Goal: Task Accomplishment & Management: Complete application form

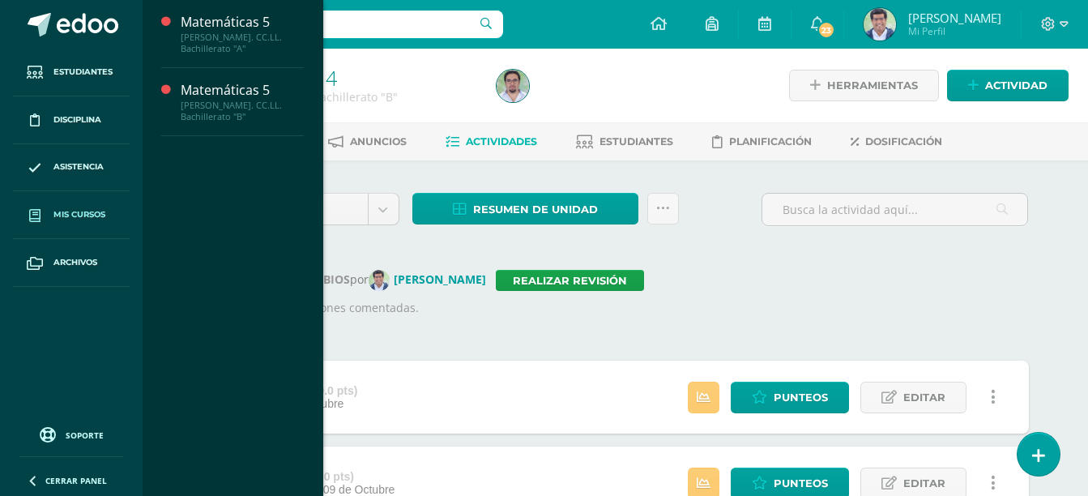
click at [73, 215] on span "Mis cursos" at bounding box center [79, 214] width 52 height 13
click at [90, 202] on link "Mis cursos" at bounding box center [71, 215] width 117 height 48
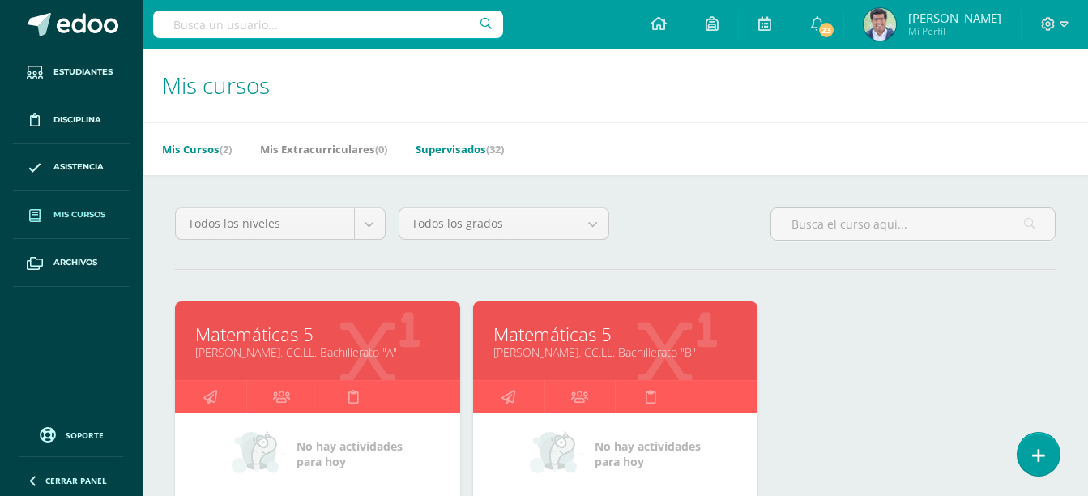
click at [472, 151] on link "Supervisados (32)" at bounding box center [460, 149] width 88 height 26
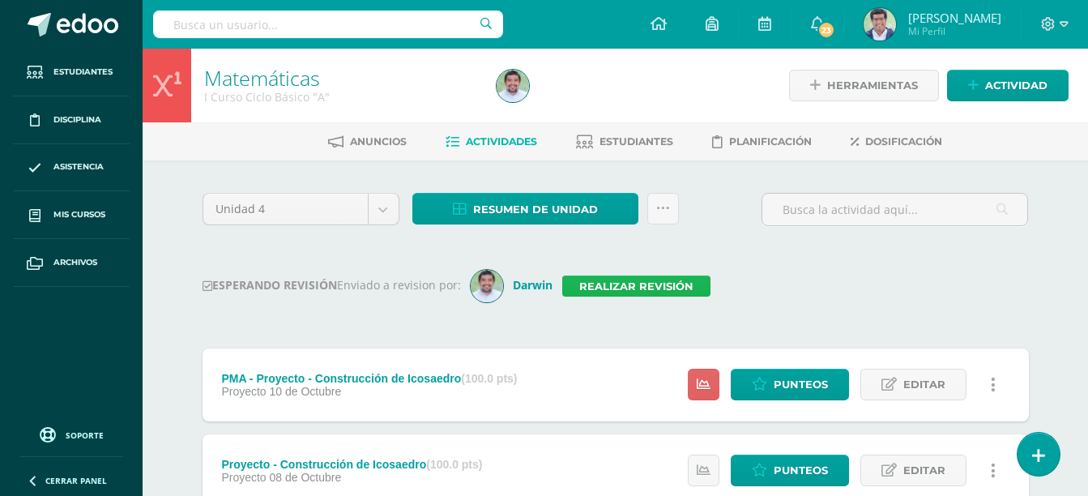
click at [586, 287] on link "Realizar revisión" at bounding box center [636, 285] width 148 height 21
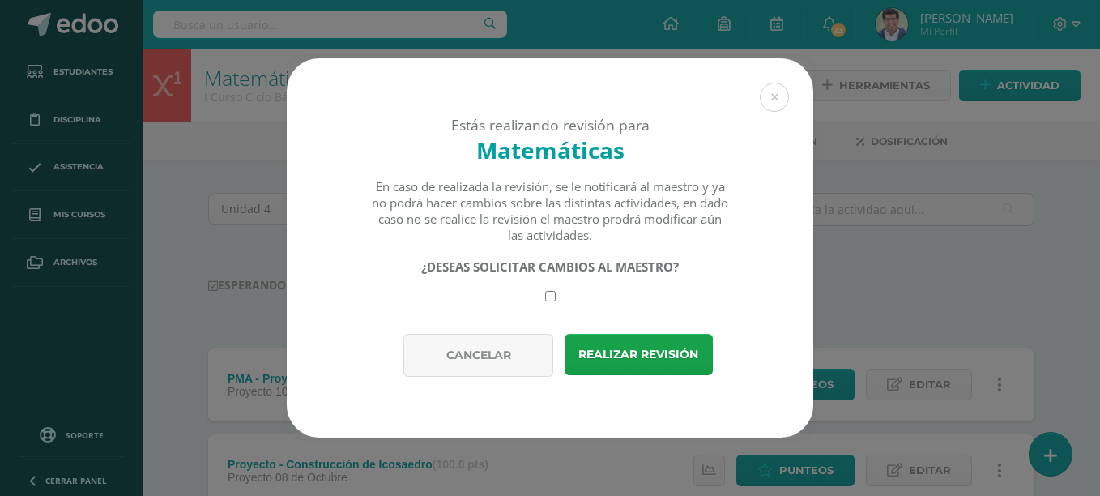
click at [553, 295] on input "checkbox" at bounding box center [550, 296] width 11 height 11
checkbox input "true"
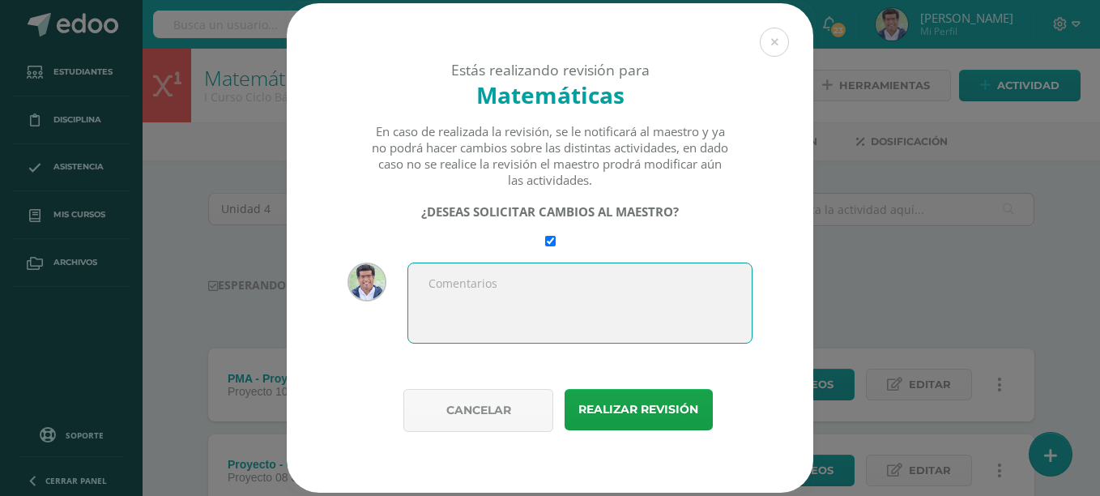
paste textarea "Exploración del conjunto de números complejos Descripción de números complejos …"
type textarea "Exploración del conjunto de números complejos Descripción de números complejos …"
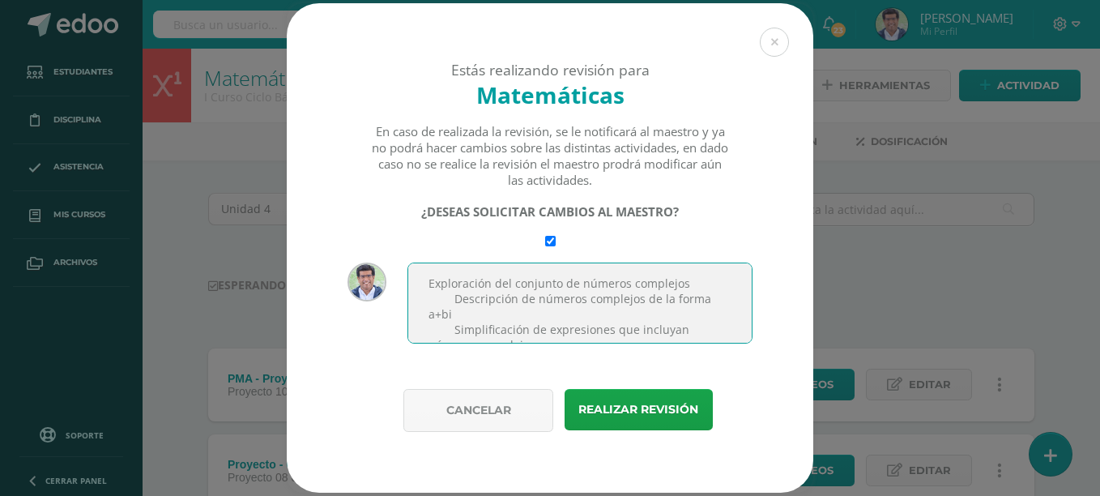
scroll to position [56, 0]
drag, startPoint x: 530, startPoint y: 309, endPoint x: 432, endPoint y: 277, distance: 103.0
click at [432, 277] on textarea "Exploración del conjunto de números complejos Descripción de números complejos …" at bounding box center [579, 302] width 345 height 81
drag, startPoint x: 493, startPoint y: 332, endPoint x: 409, endPoint y: 250, distance: 116.9
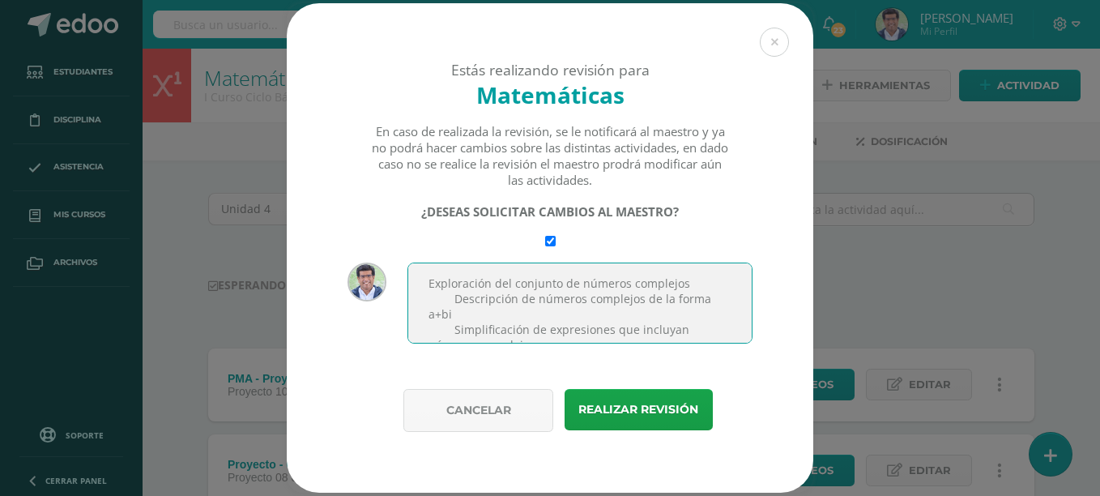
click at [409, 250] on div "Estás realizando revisión para Matemáticas En caso de realizada la revisión, se…" at bounding box center [550, 196] width 527 height 386
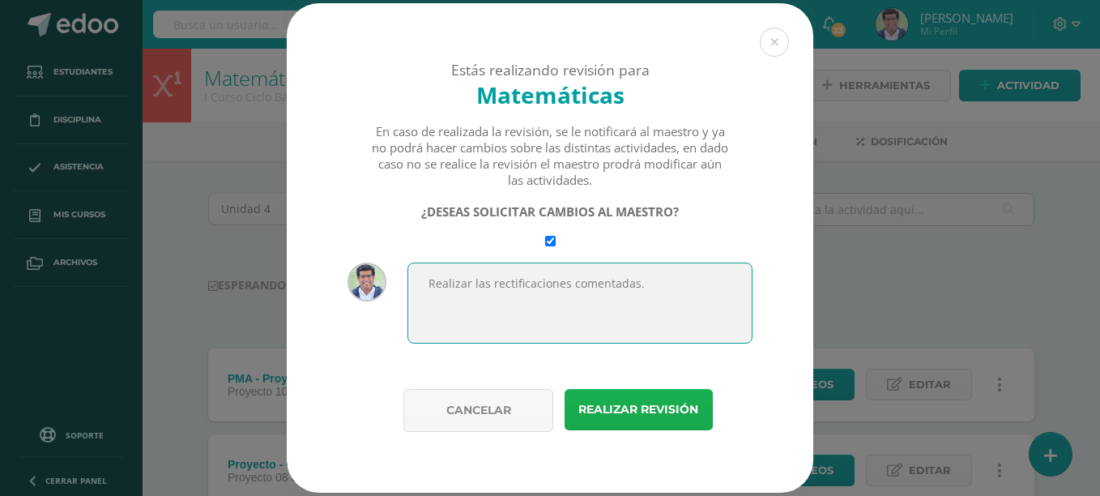
type textarea "Realizar las rectificaciones comentadas."
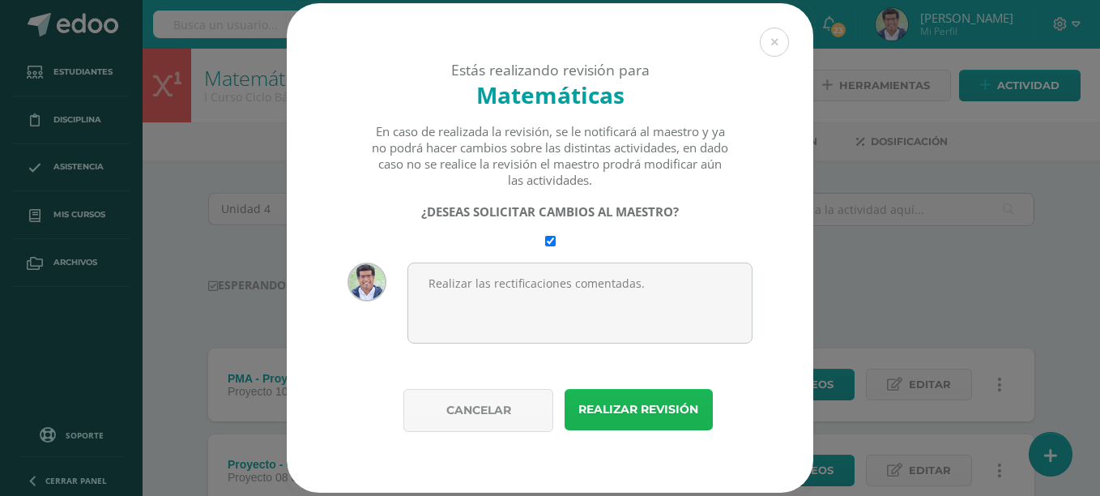
click at [622, 414] on button "Realizar revisión" at bounding box center [639, 409] width 148 height 41
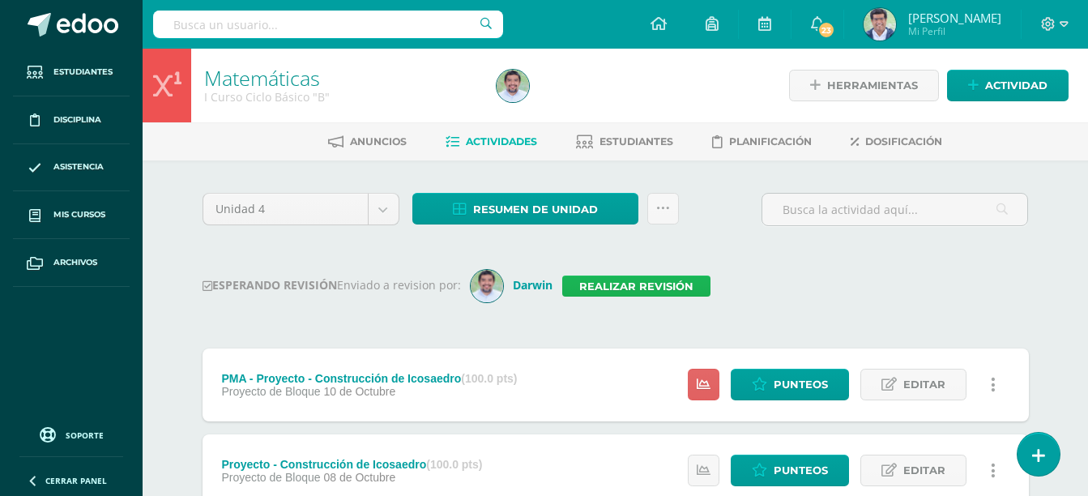
click at [609, 284] on link "Realizar revisión" at bounding box center [636, 285] width 148 height 21
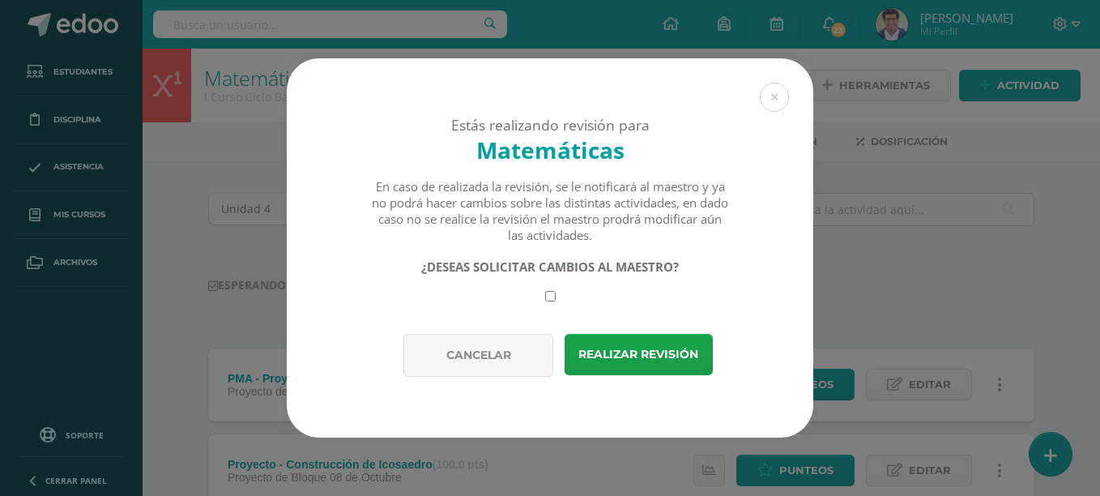
click at [549, 299] on input "checkbox" at bounding box center [550, 296] width 11 height 11
checkbox input "true"
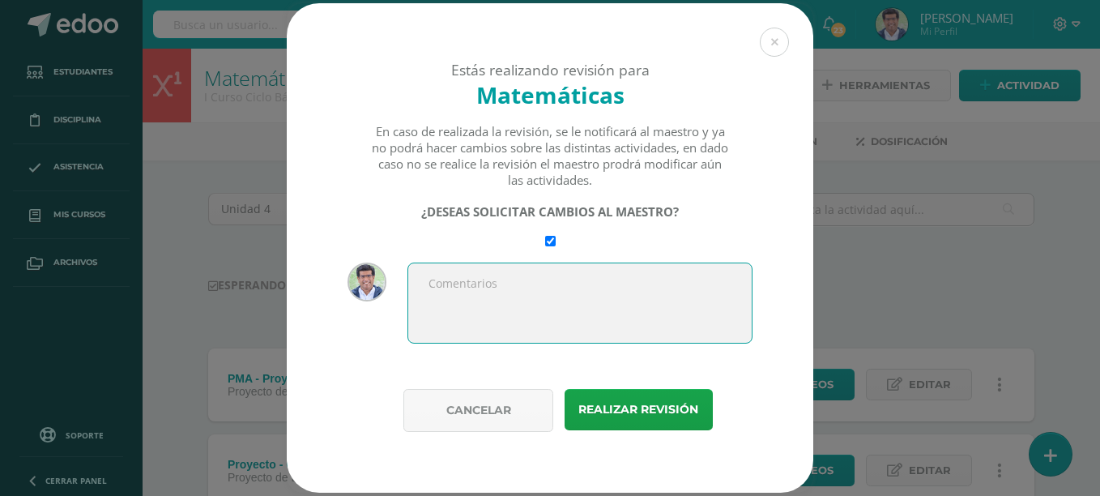
paste textarea "Realizar las rectificaciones comentadas."
type textarea "Realizar las rectificaciones comentadas."
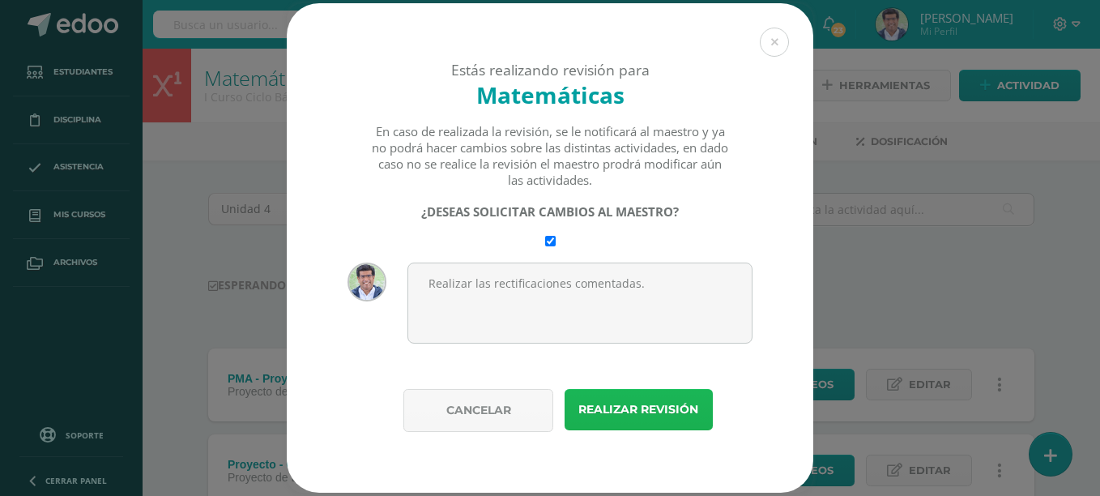
click at [636, 406] on button "Realizar revisión" at bounding box center [639, 409] width 148 height 41
